Goal: Task Accomplishment & Management: Use online tool/utility

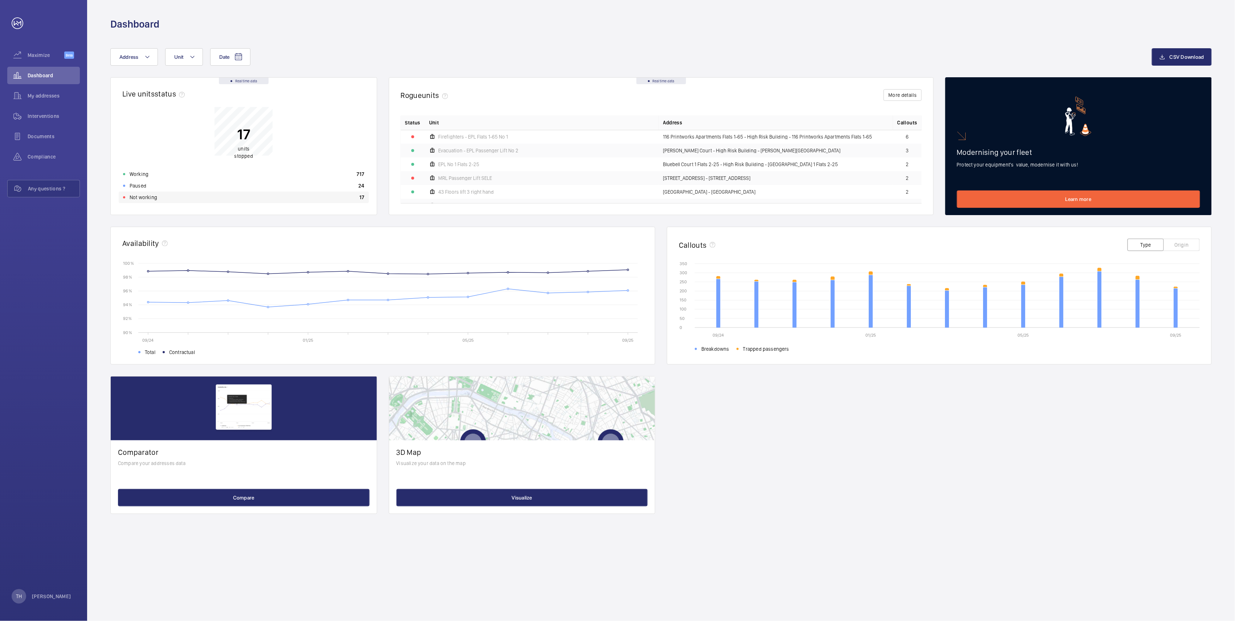
click at [152, 200] on p "Not working" at bounding box center [144, 197] width 28 height 7
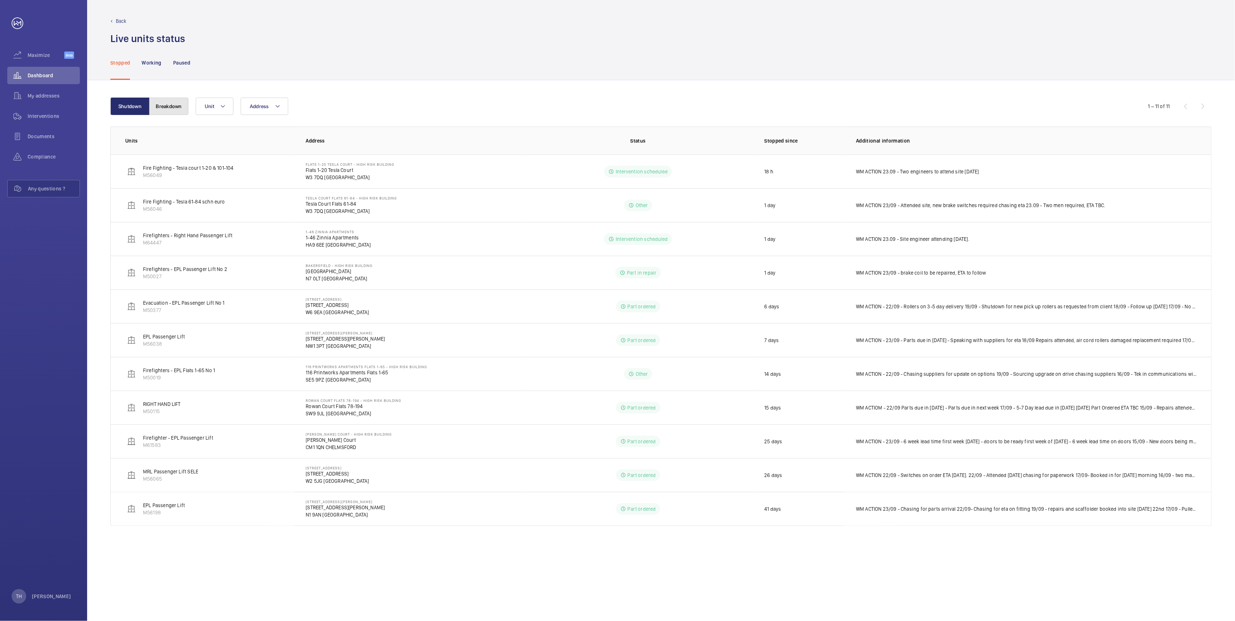
click at [170, 106] on button "Breakdown" at bounding box center [168, 106] width 39 height 17
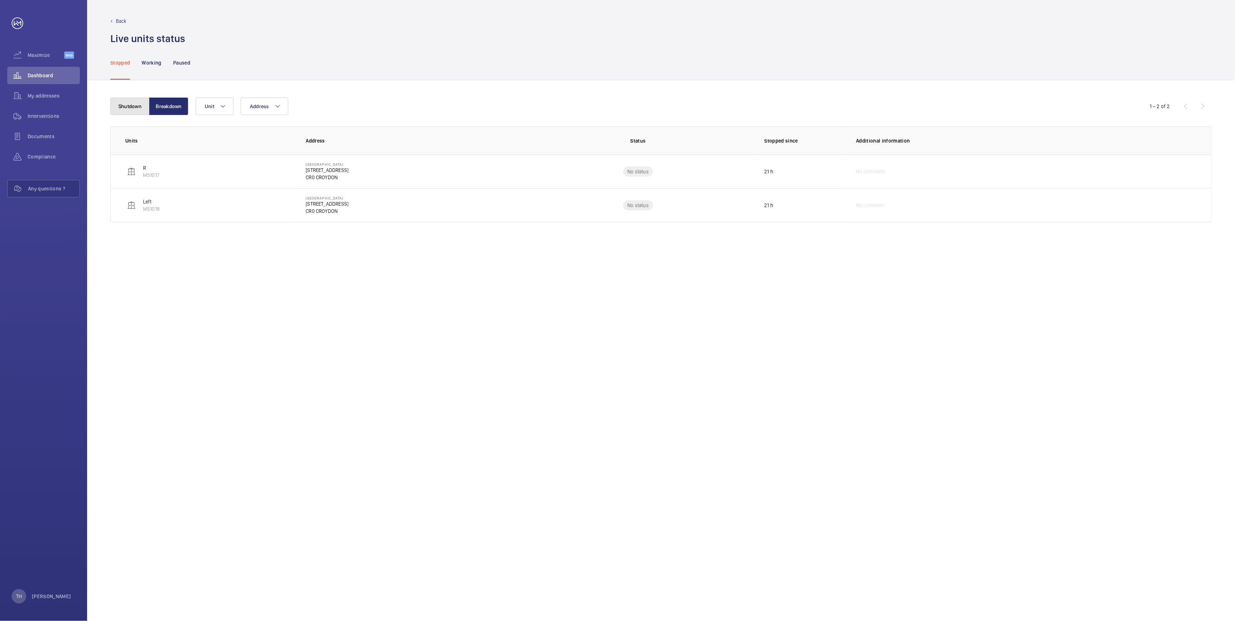
click at [122, 104] on button "Shutdown" at bounding box center [129, 106] width 39 height 17
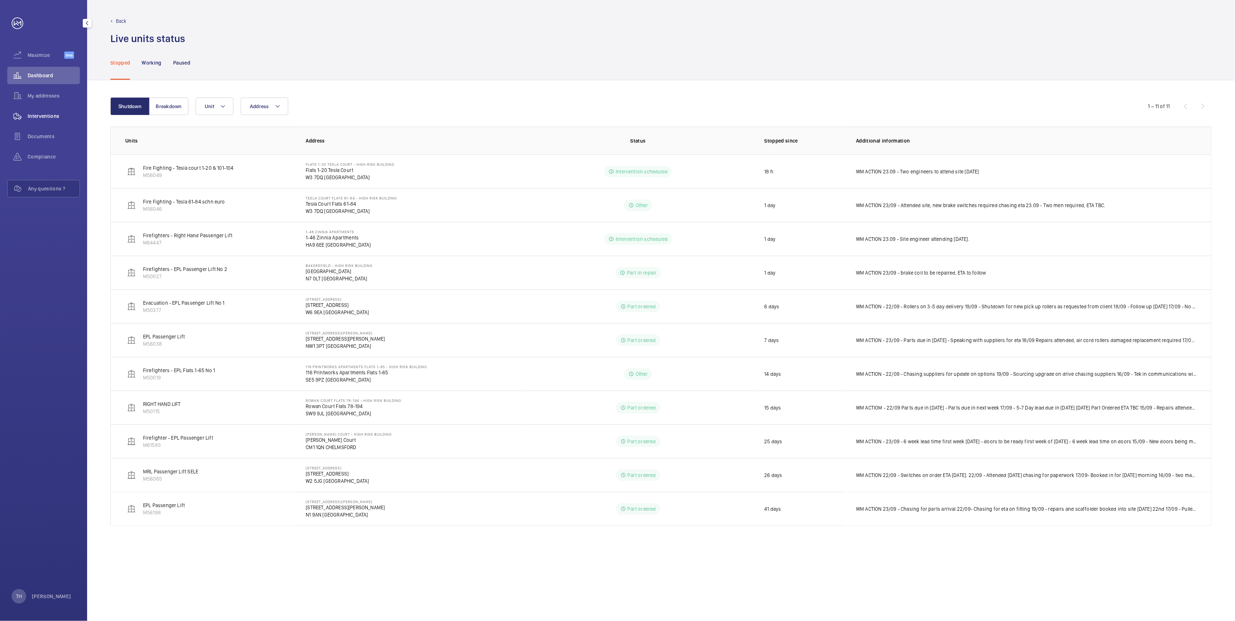
click at [49, 115] on span "Interventions" at bounding box center [54, 116] width 52 height 7
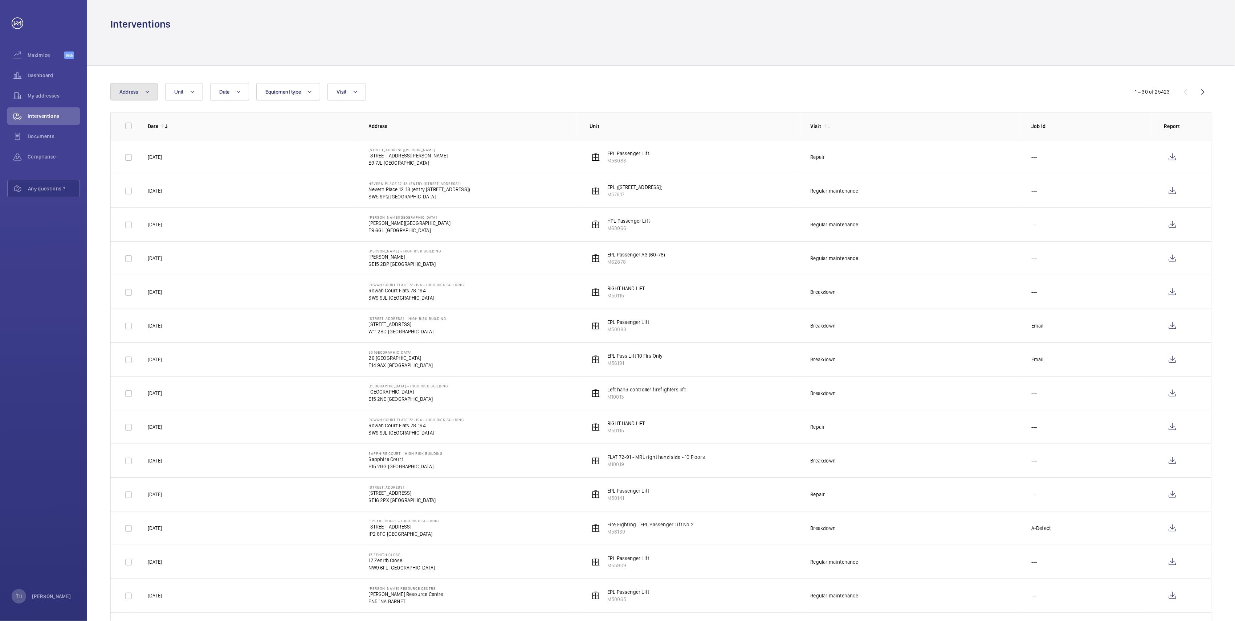
click at [143, 92] on button "Address" at bounding box center [134, 91] width 48 height 17
type input "Printwo"
click at [160, 143] on span "116 Printwo rks Apartments Flats 1-65 - High Risk Building - 116 Printwo rks Ap…" at bounding box center [180, 141] width 100 height 7
click at [128, 143] on input "116 Printwo rks Apartments Flats 1-65 - High Risk Building - 116 Printwo rks Ap…" at bounding box center [121, 141] width 15 height 15
checkbox input "true"
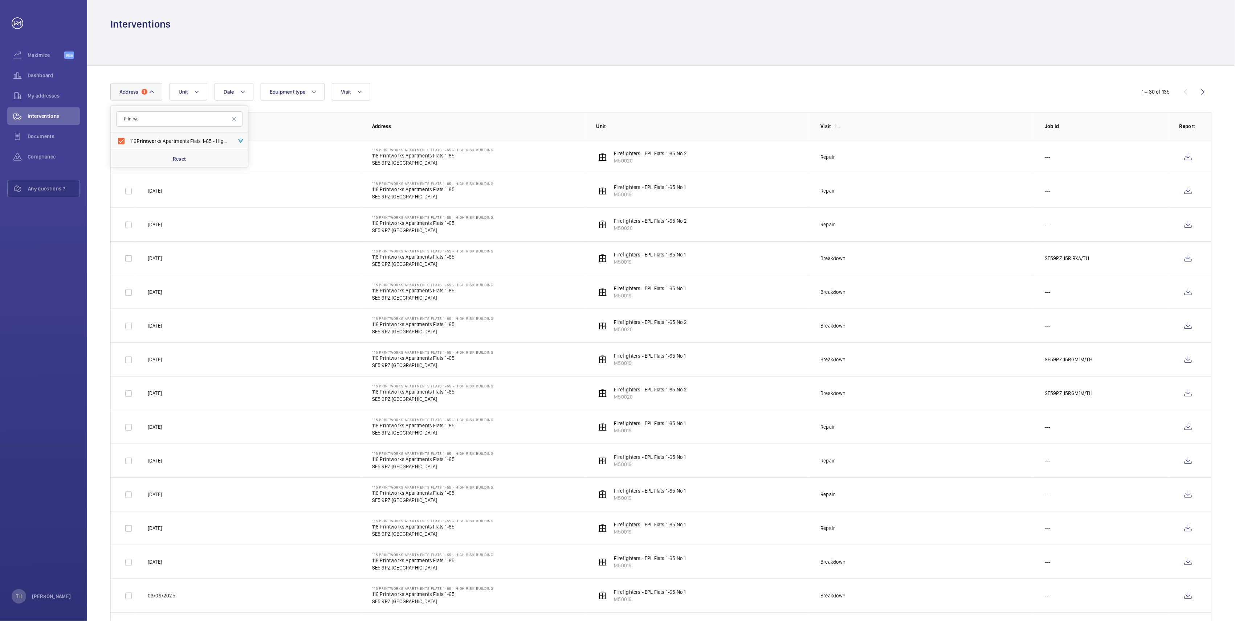
click at [414, 50] on div at bounding box center [660, 48] width 1101 height 34
click at [153, 94] on mat-icon at bounding box center [152, 91] width 6 height 9
click at [123, 141] on input "116 Printworks Apartments Flats 1-65 - High Risk Building - 116 Printworks Apar…" at bounding box center [121, 141] width 15 height 15
checkbox input "false"
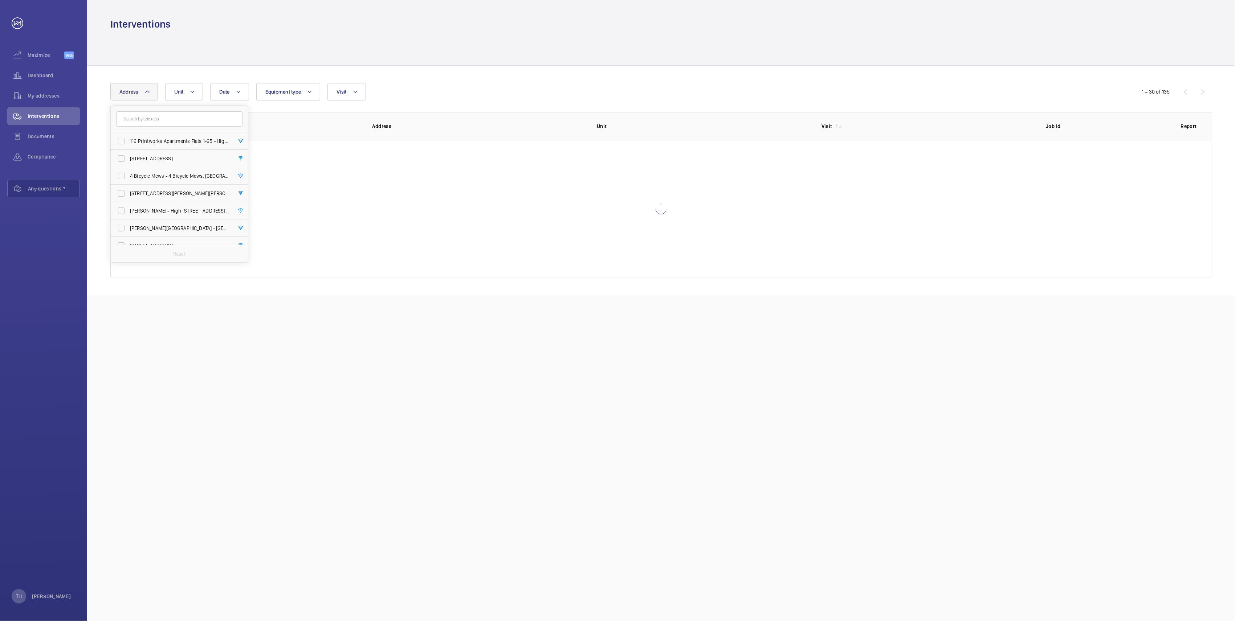
click at [167, 53] on div at bounding box center [660, 48] width 1101 height 34
